Goal: Navigation & Orientation: Find specific page/section

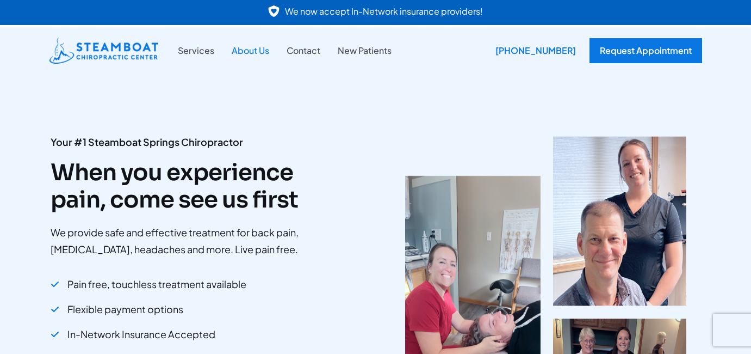
click at [253, 51] on link "About Us" at bounding box center [250, 51] width 55 height 14
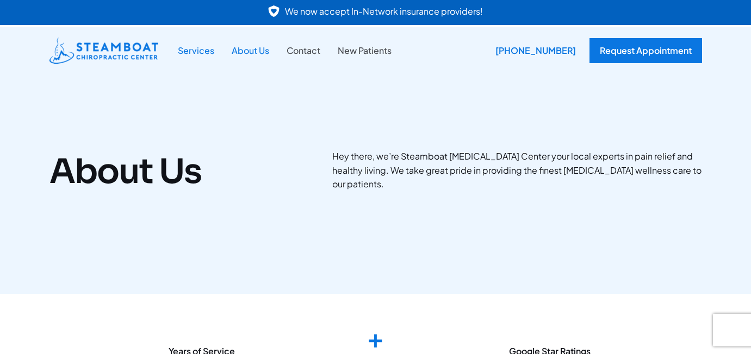
click at [191, 51] on link "Services" at bounding box center [196, 51] width 54 height 14
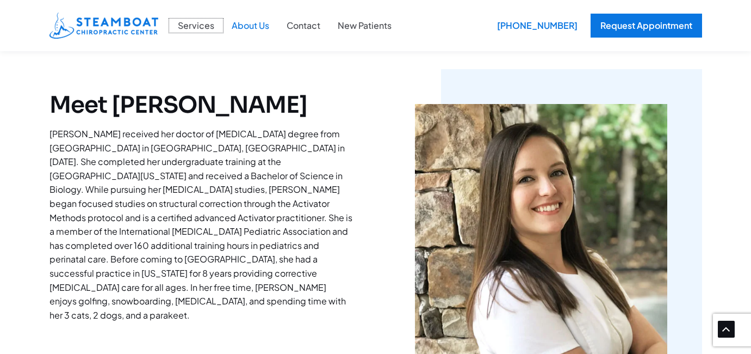
scroll to position [758, 0]
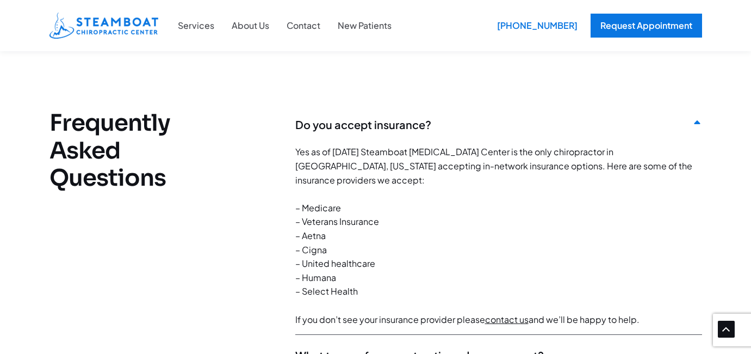
scroll to position [2685, 0]
click at [510, 313] on link "contact us" at bounding box center [507, 318] width 44 height 11
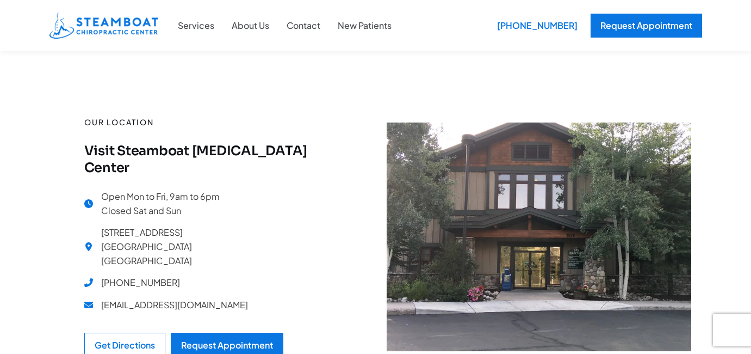
scroll to position [164, 0]
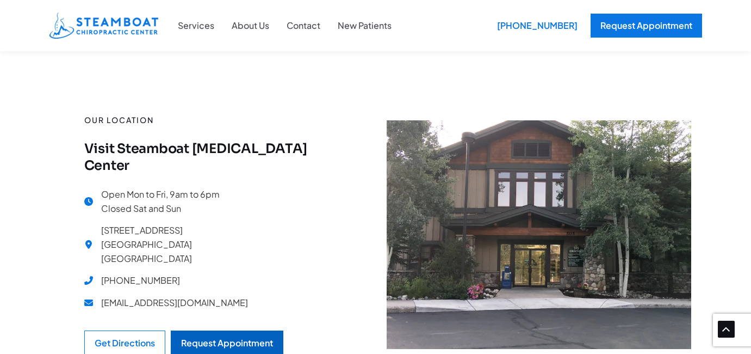
click at [250, 334] on link "Request Appointment" at bounding box center [227, 342] width 113 height 25
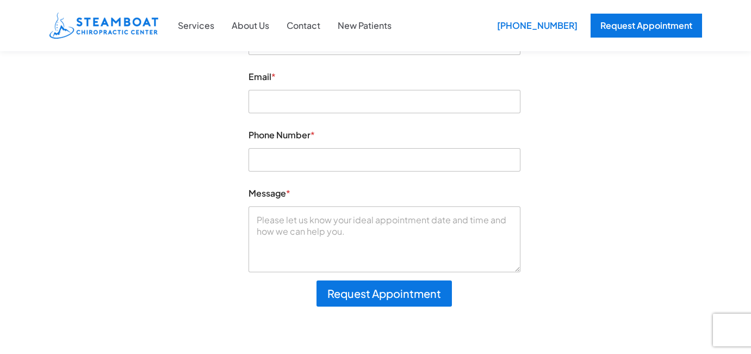
scroll to position [162, 0]
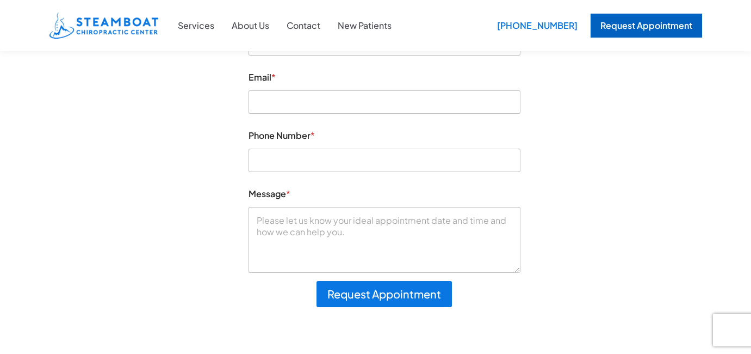
click at [647, 31] on div "Request Appointment" at bounding box center [647, 26] width 112 height 24
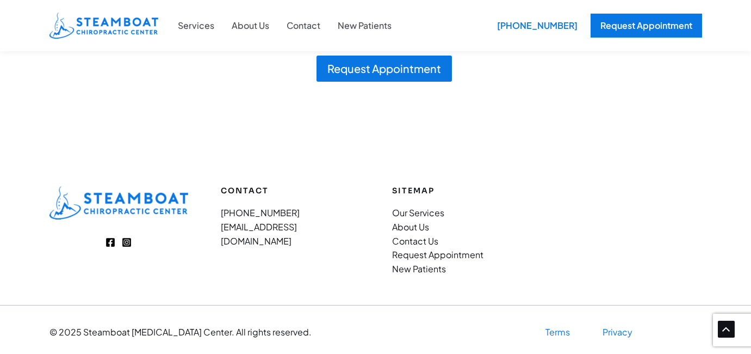
scroll to position [392, 0]
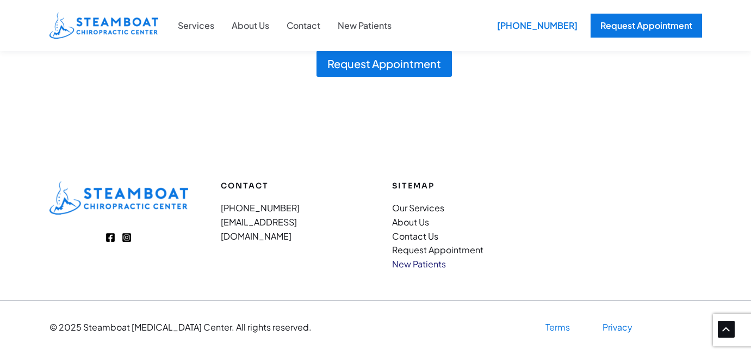
click at [424, 262] on link "New Patients" at bounding box center [419, 263] width 54 height 11
